Goal: Check status: Check status

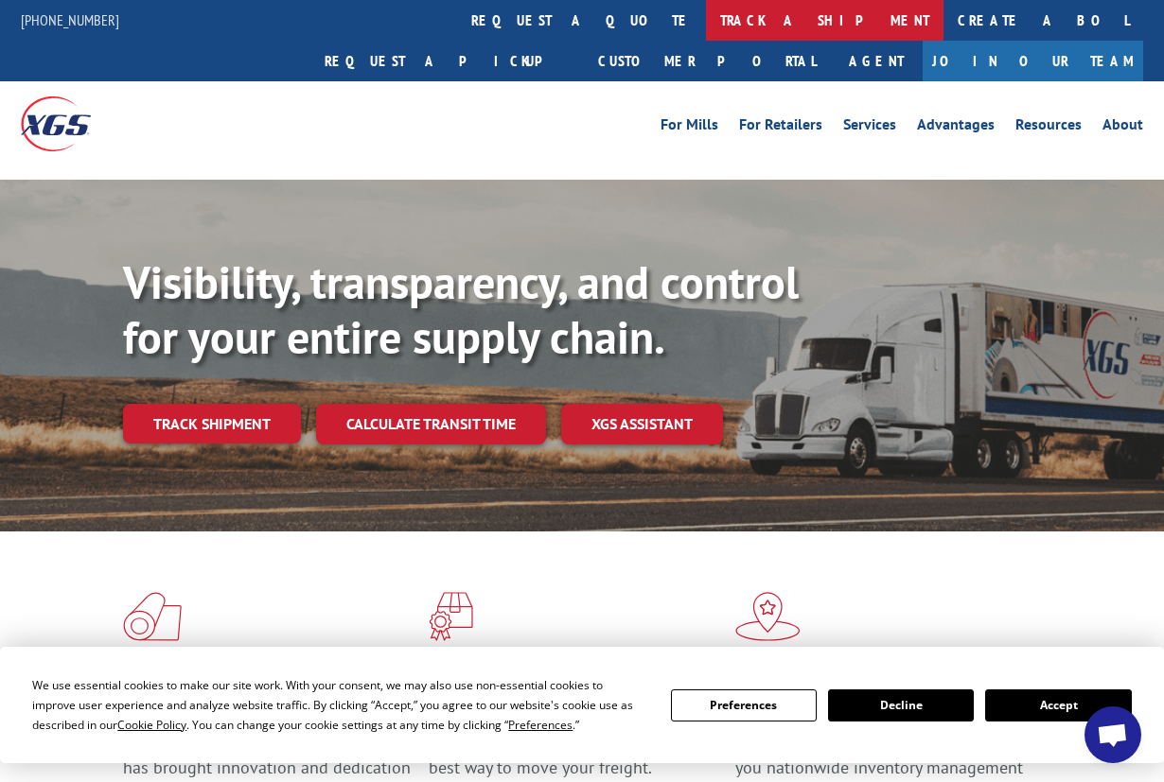
click at [706, 21] on link "track a shipment" at bounding box center [824, 20] width 237 height 41
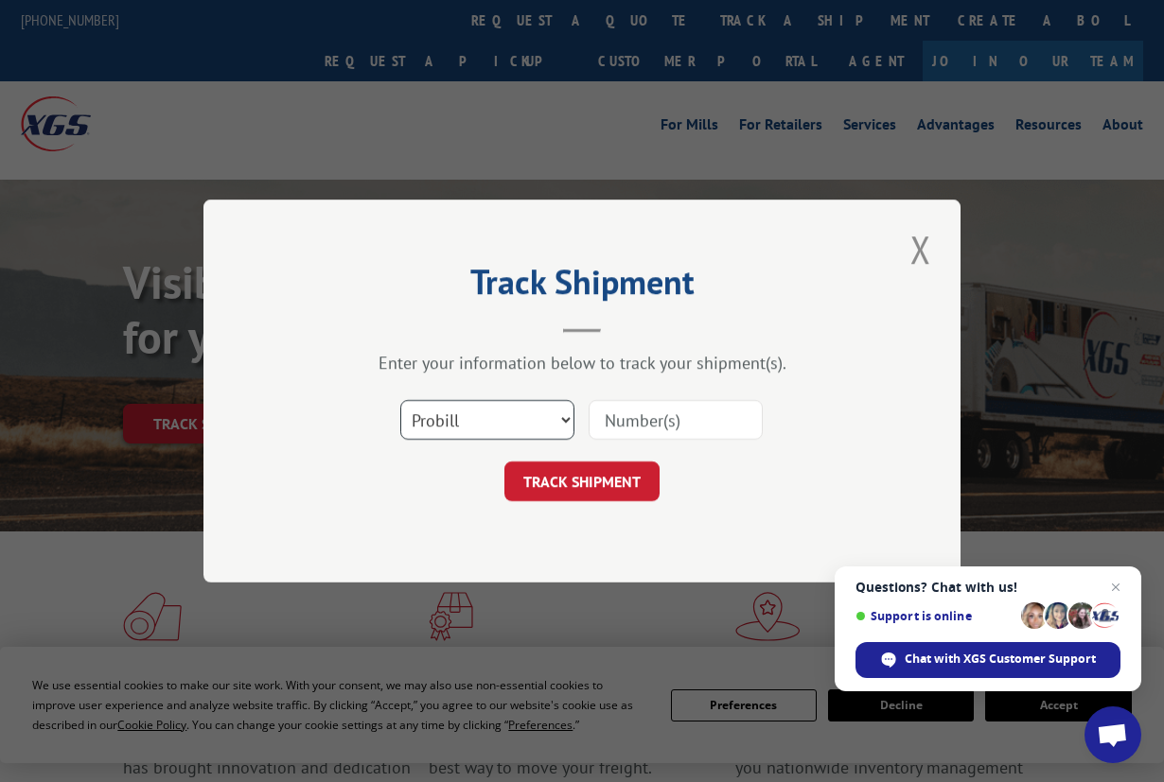
click at [566, 417] on select "Select category... Probill BOL PO" at bounding box center [487, 420] width 174 height 40
select select "po"
click at [400, 400] on select "Select category... Probill BOL PO" at bounding box center [487, 420] width 174 height 40
click at [500, 415] on select "Select category... Probill BOL PO" at bounding box center [487, 420] width 174 height 40
drag, startPoint x: 624, startPoint y: 419, endPoint x: 642, endPoint y: 420, distance: 18.0
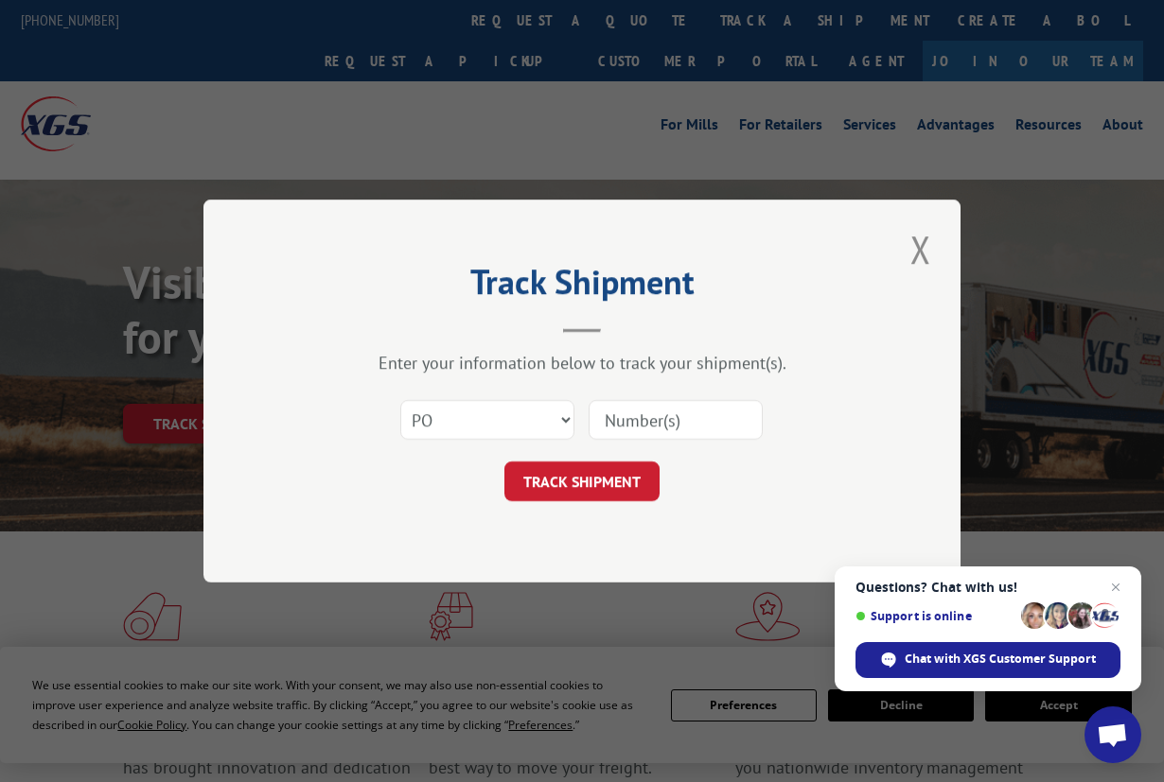
click at [627, 419] on input at bounding box center [675, 420] width 174 height 40
type input "20091843"
click at [564, 483] on button "TRACK SHIPMENT" at bounding box center [581, 482] width 155 height 40
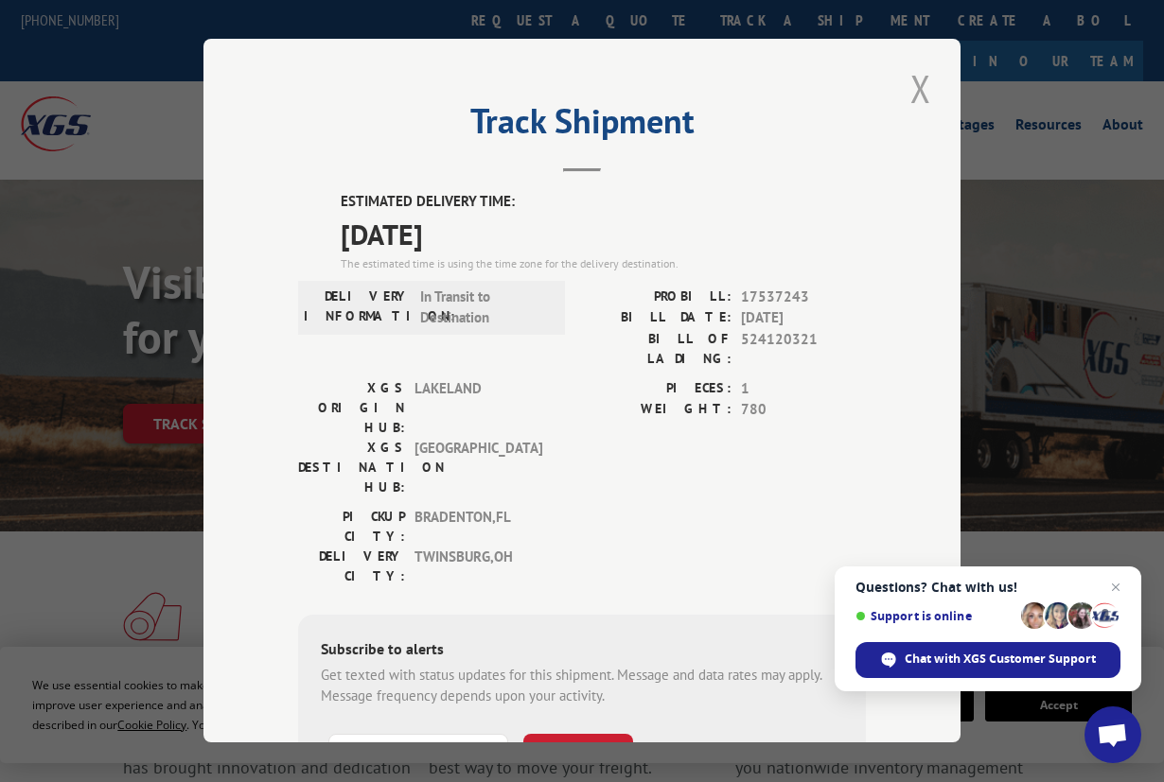
click at [914, 83] on button "Close modal" at bounding box center [920, 88] width 32 height 52
